Goal: Transaction & Acquisition: Download file/media

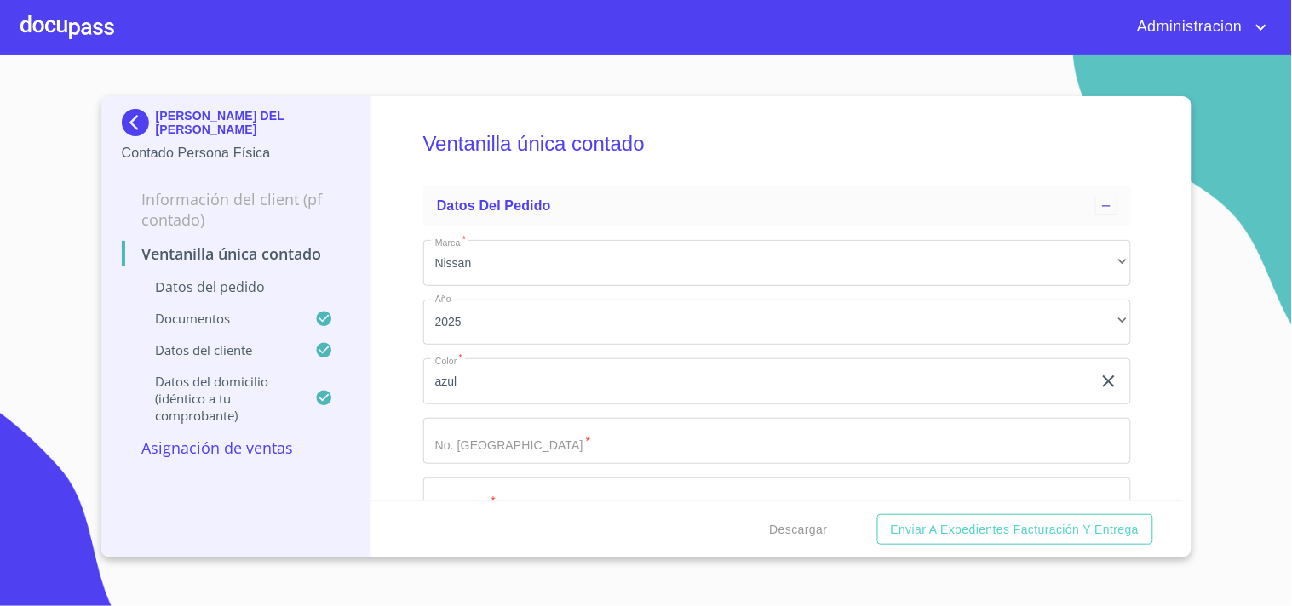
click at [252, 123] on p "[PERSON_NAME] DEL [PERSON_NAME]" at bounding box center [253, 122] width 195 height 27
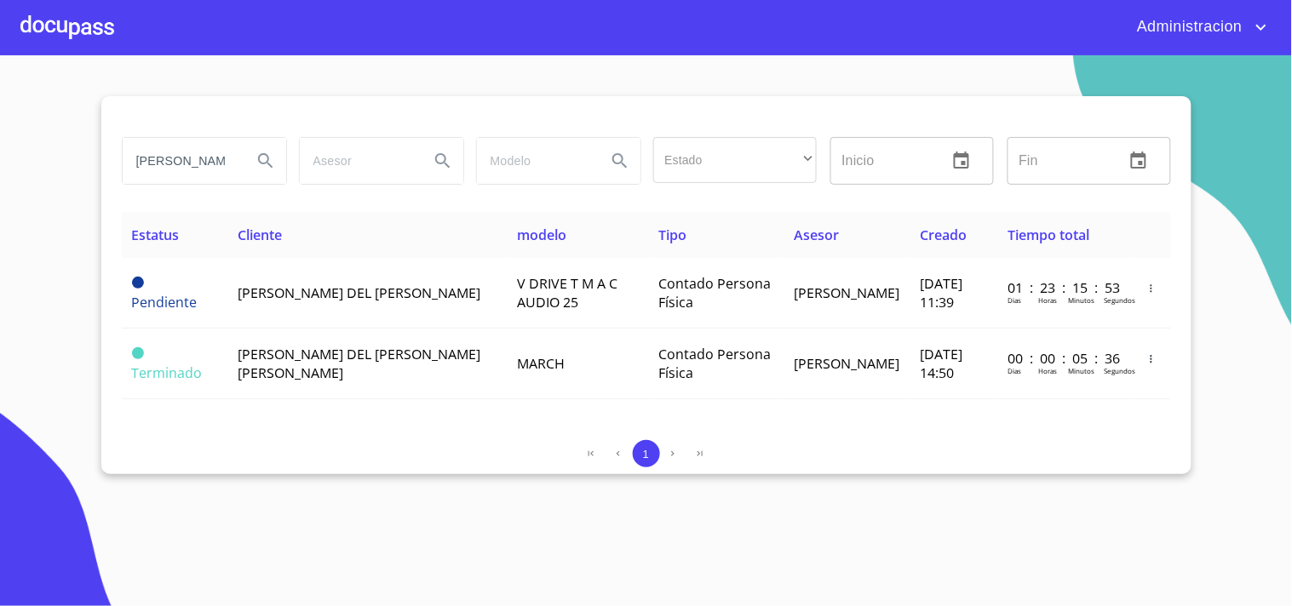
scroll to position [0, 35]
drag, startPoint x: 134, startPoint y: 166, endPoint x: 554, endPoint y: 196, distance: 421.7
click at [545, 197] on div "[PERSON_NAME] del [PERSON_NAME] Estado ​ ​ Inicio ​ Fin ​" at bounding box center [646, 171] width 1049 height 82
type input "[PERSON_NAME]"
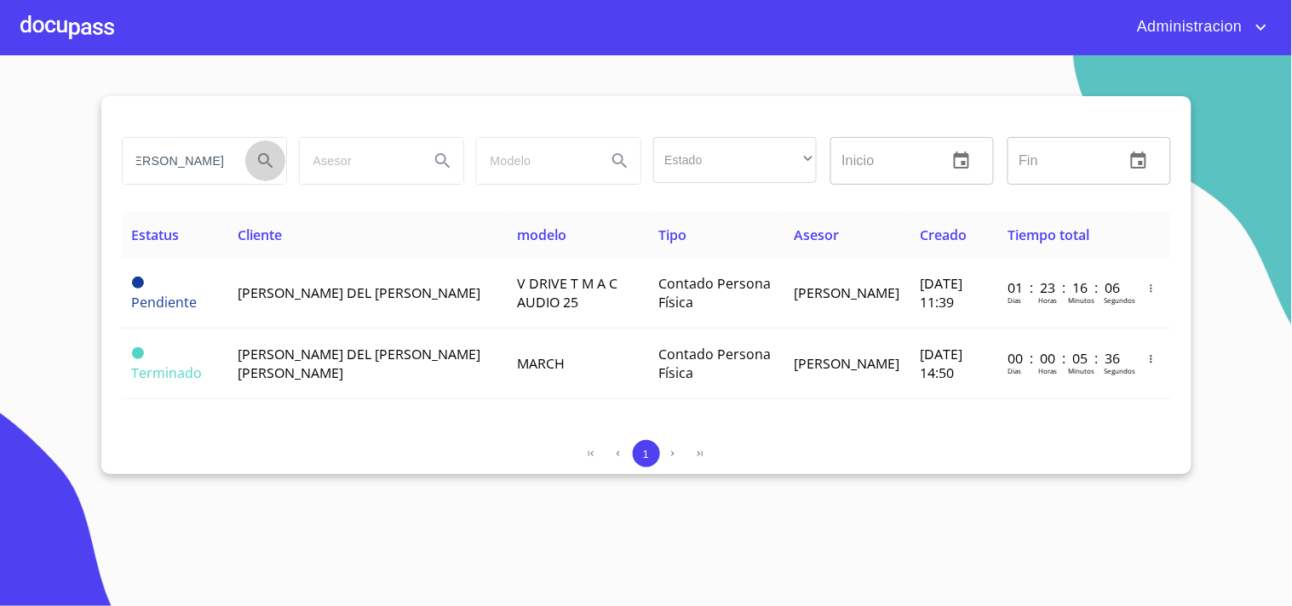
click at [256, 156] on icon "Search" at bounding box center [265, 161] width 20 height 20
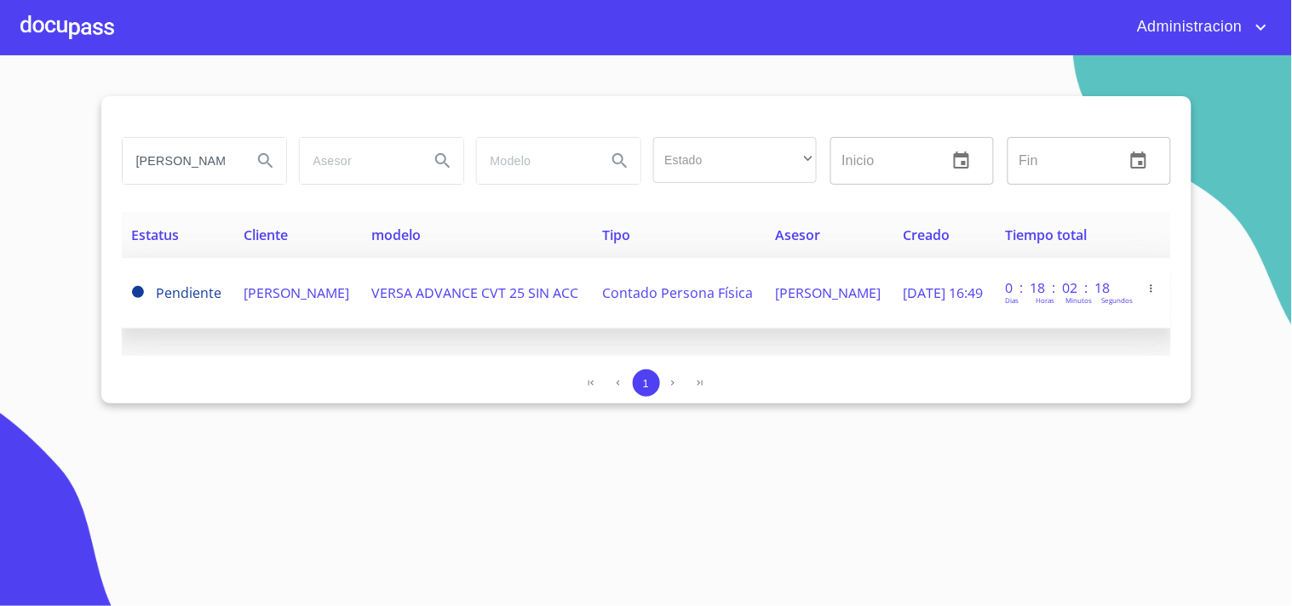
click at [275, 284] on span "[PERSON_NAME]" at bounding box center [297, 293] width 106 height 19
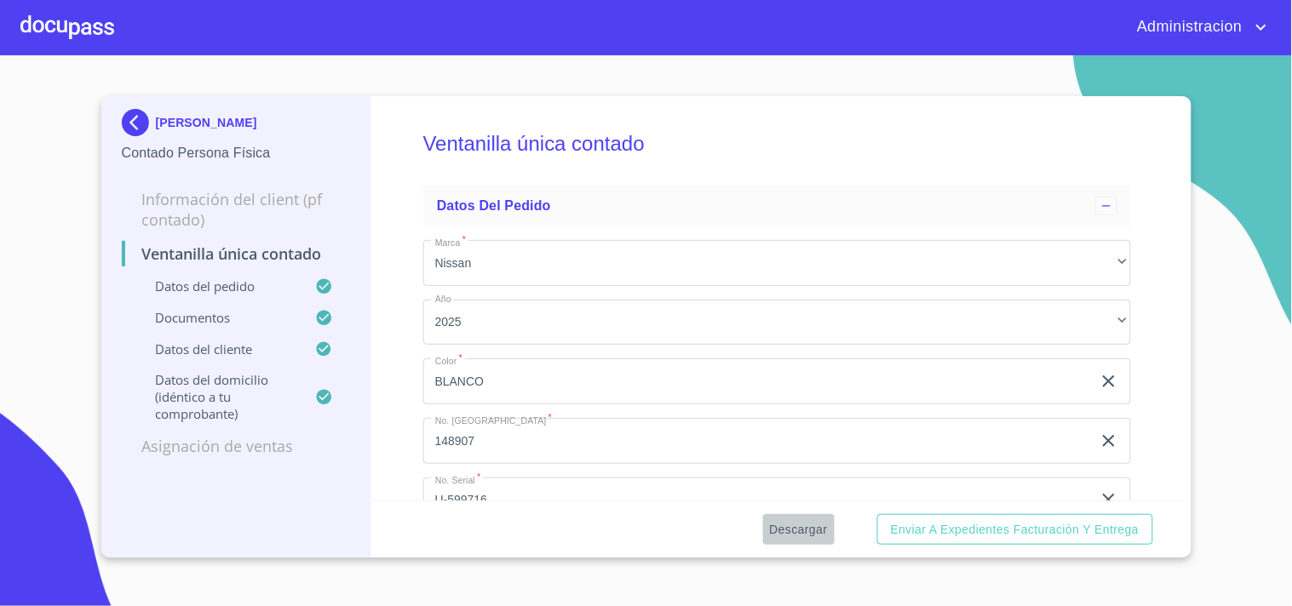
click at [793, 529] on span "Descargar" at bounding box center [799, 529] width 58 height 21
